Goal: Task Accomplishment & Management: Manage account settings

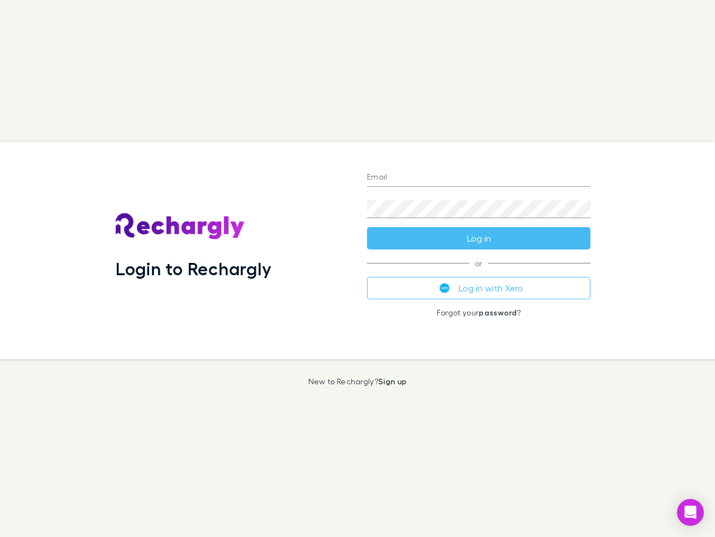
click at [358, 268] on div "Login to Rechargly" at bounding box center [233, 250] width 252 height 217
click at [479, 178] on input "Email" at bounding box center [479, 178] width 224 height 18
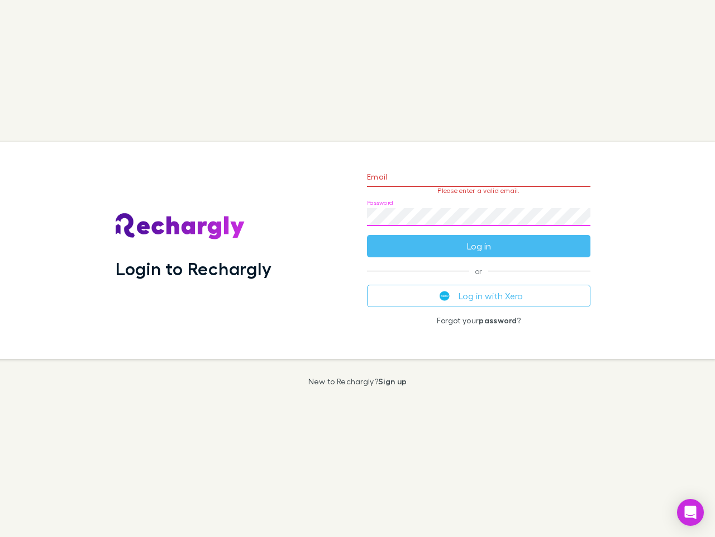
click at [479, 238] on form "Email Please enter a valid email. Password Log in" at bounding box center [479, 208] width 224 height 97
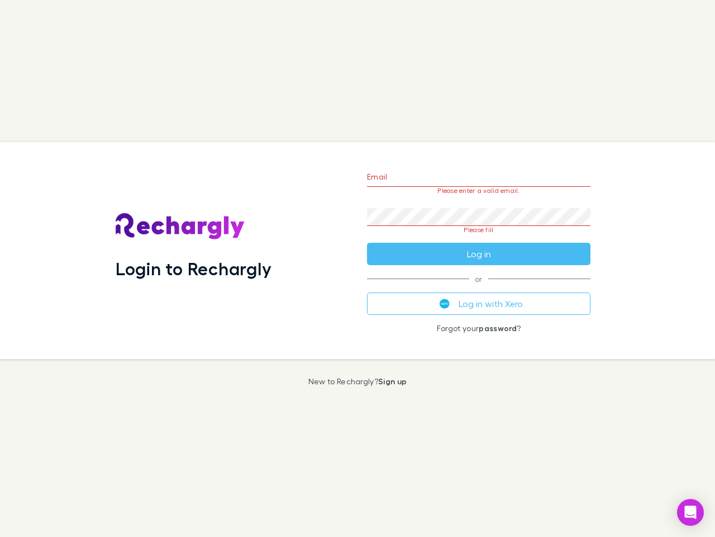
click at [479, 288] on div "Email Please enter a valid email. Password Please fill Log in or Log in with Xe…" at bounding box center [478, 250] width 241 height 217
click at [691, 512] on icon "Open Intercom Messenger" at bounding box center [691, 511] width 12 height 13
